Goal: Check status: Check status

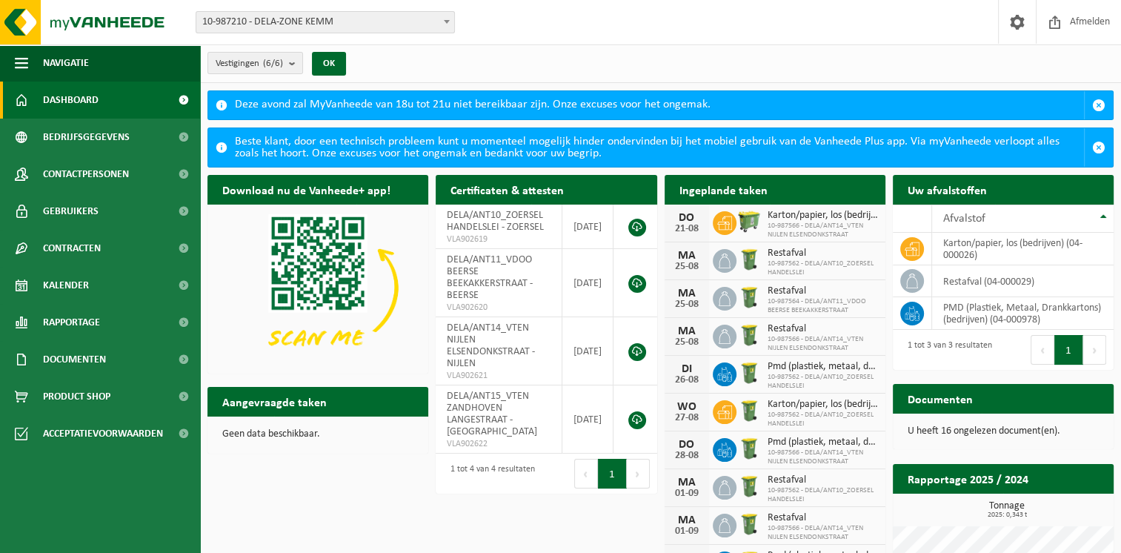
click at [802, 265] on span "10-987562 - DELA/ANT10_ZOERSEL HANDELSLEI" at bounding box center [823, 268] width 110 height 18
click at [803, 265] on span "10-987562 - DELA/ANT10_ZOERSEL HANDELSLEI" at bounding box center [823, 268] width 110 height 18
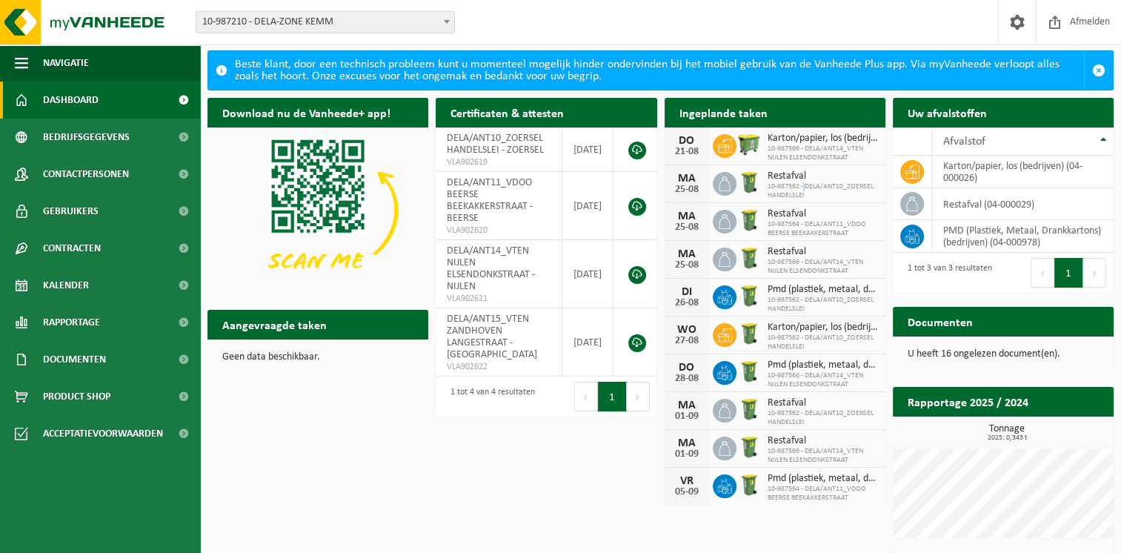
scroll to position [83, 0]
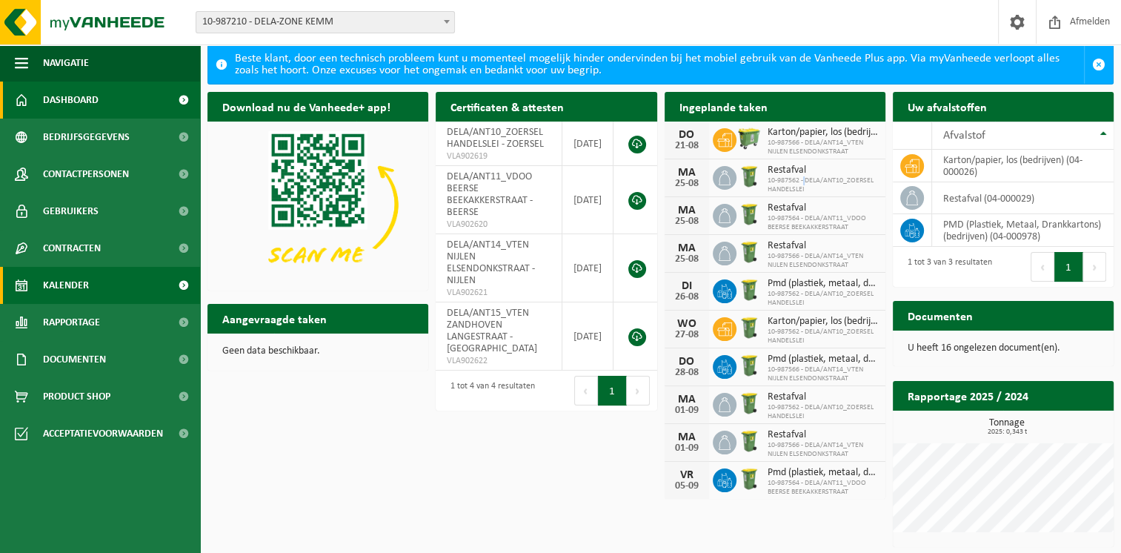
click at [87, 288] on span "Kalender" at bounding box center [66, 285] width 46 height 37
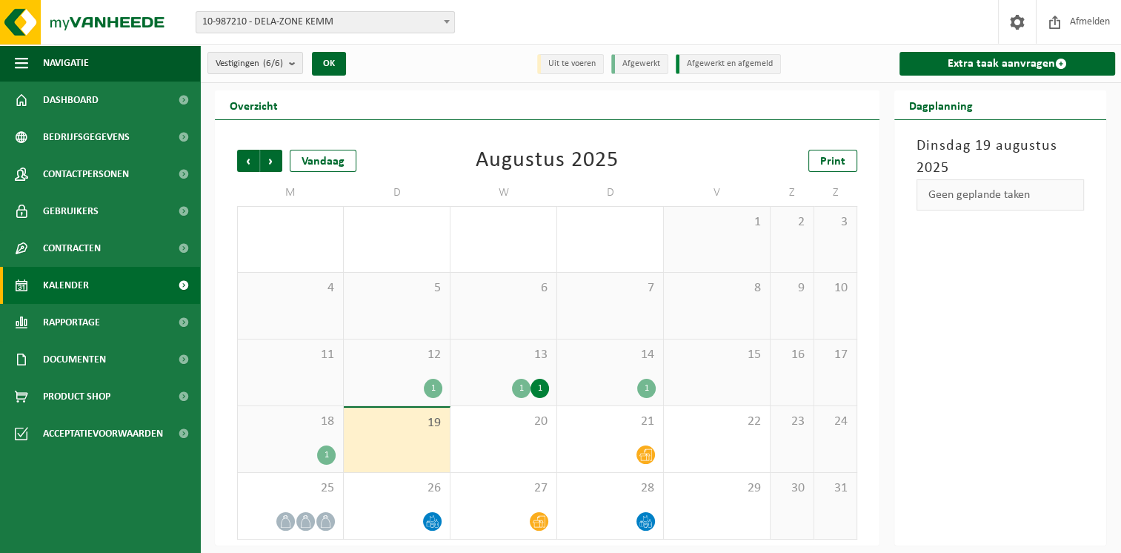
click at [382, 369] on div "12 1" at bounding box center [397, 372] width 106 height 66
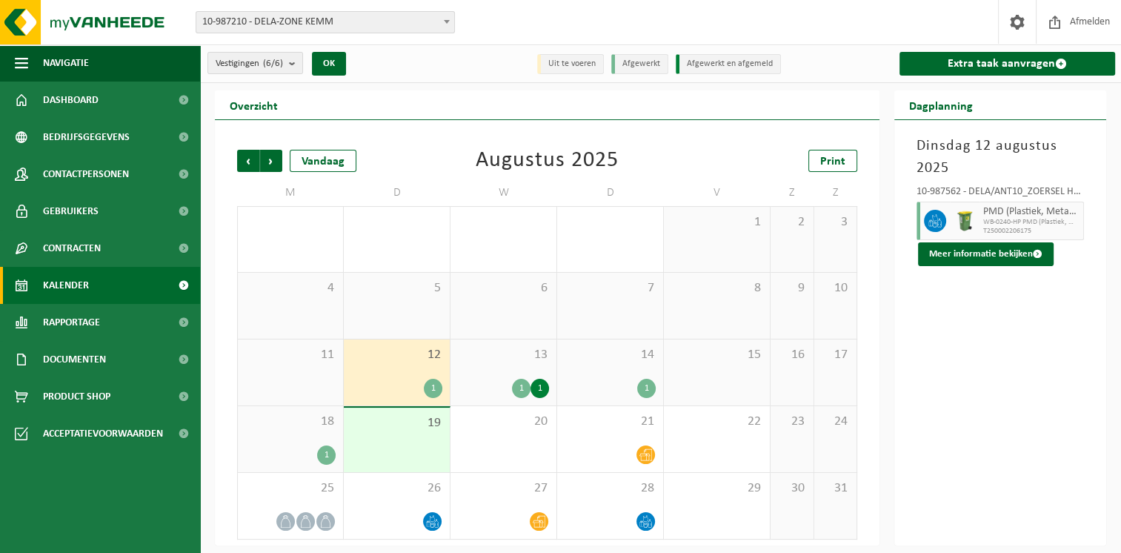
click at [493, 372] on div "13 1 1" at bounding box center [503, 372] width 106 height 66
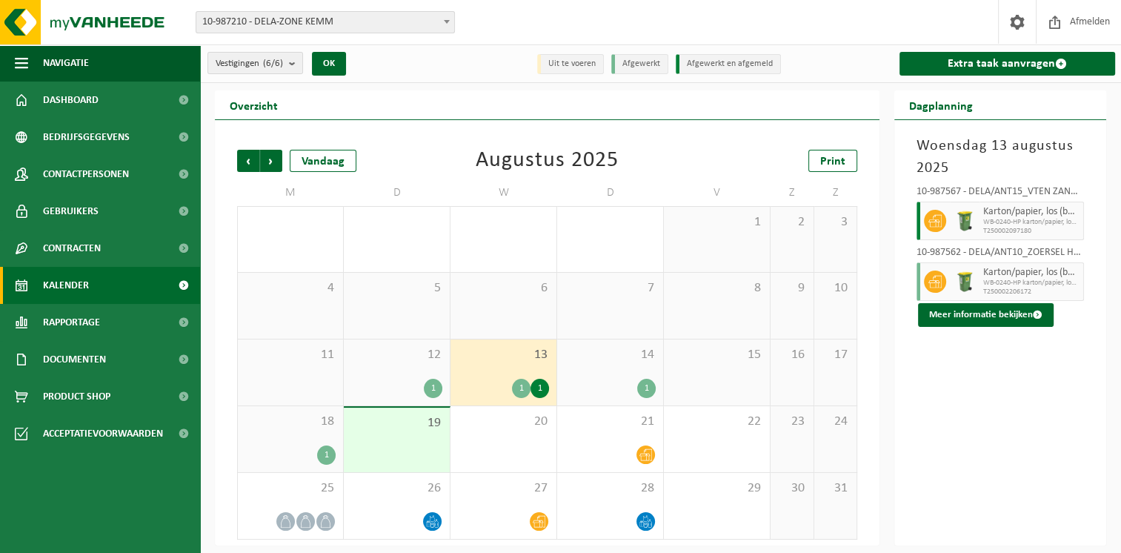
click at [595, 379] on div "1" at bounding box center [610, 388] width 91 height 19
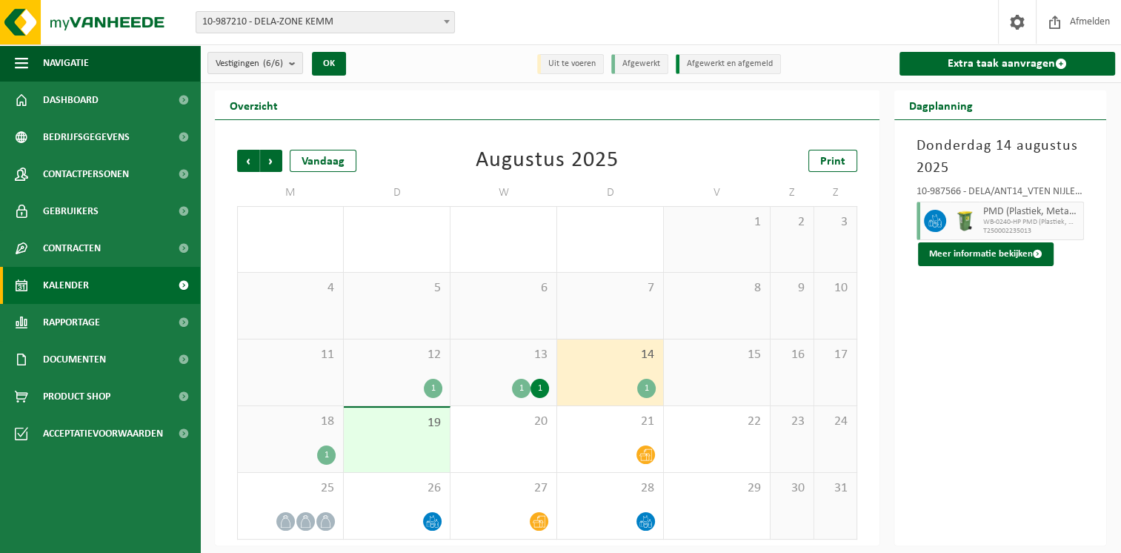
click at [297, 446] on div "1" at bounding box center [290, 454] width 90 height 19
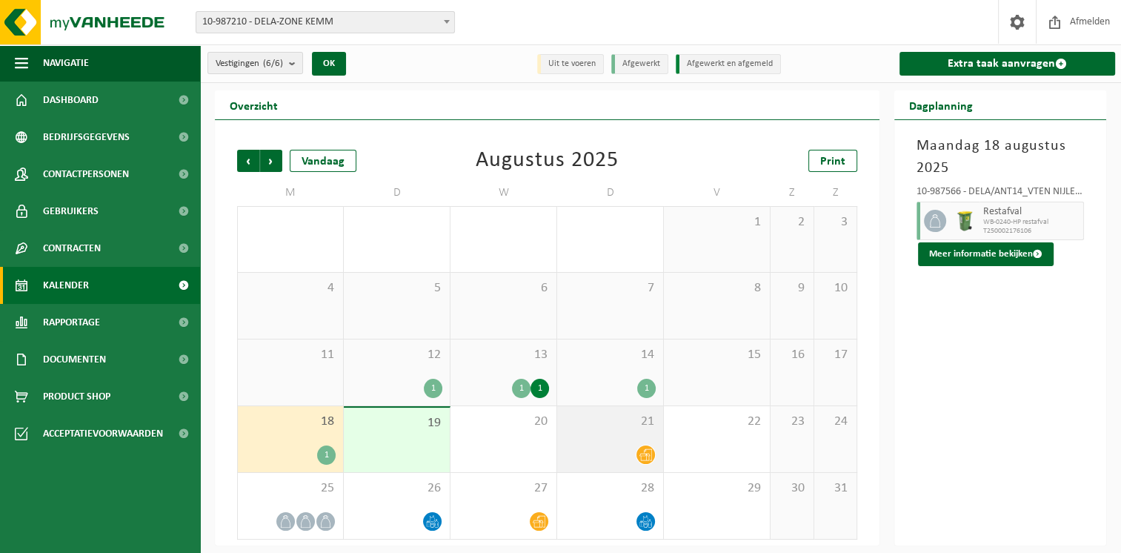
click at [622, 453] on div at bounding box center [610, 455] width 91 height 20
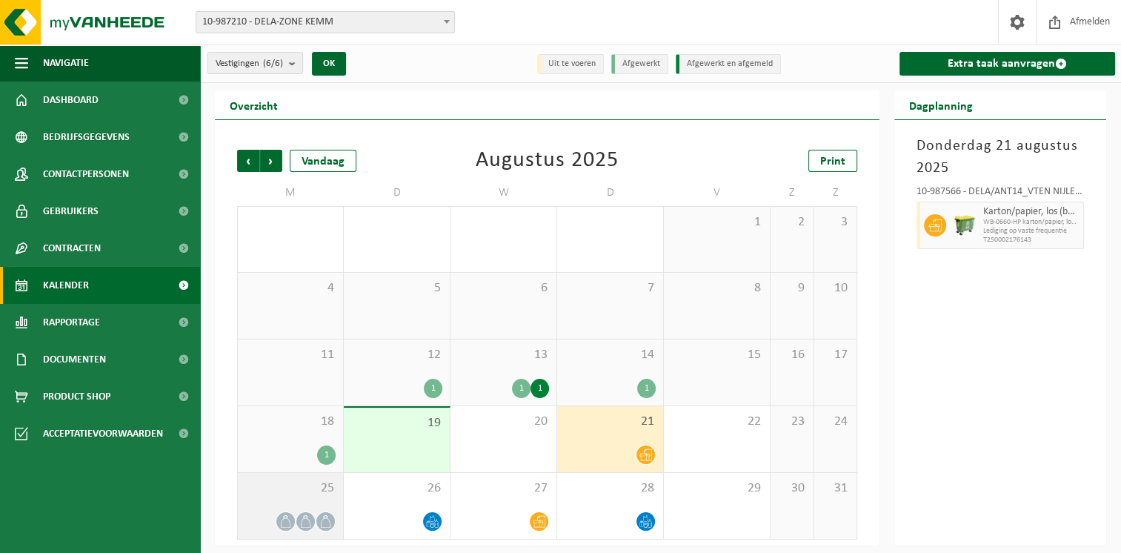
click at [298, 515] on span at bounding box center [305, 521] width 19 height 19
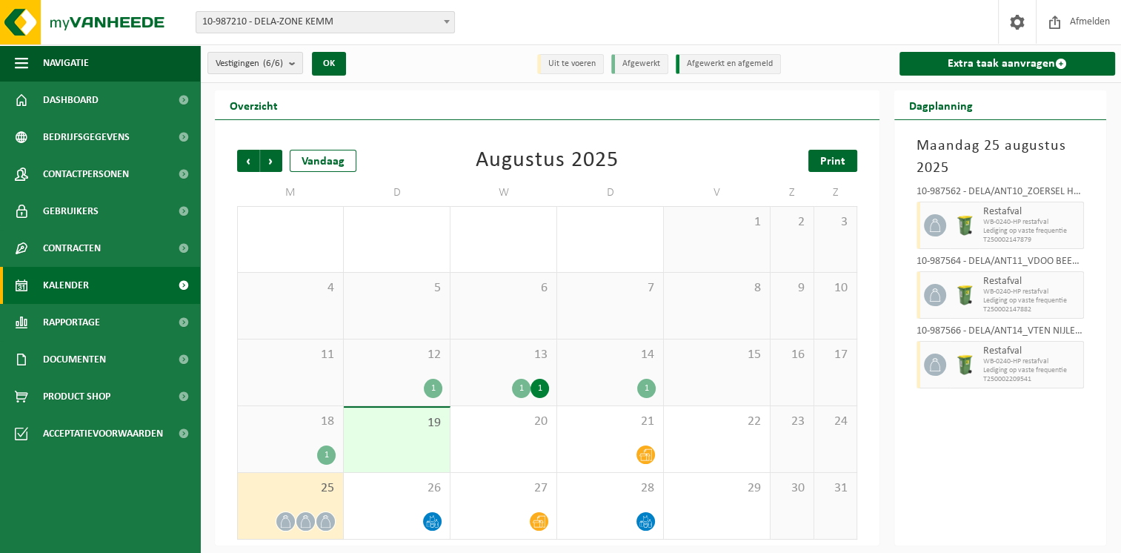
click at [814, 164] on link "Print" at bounding box center [832, 161] width 49 height 22
